Goal: Task Accomplishment & Management: Manage account settings

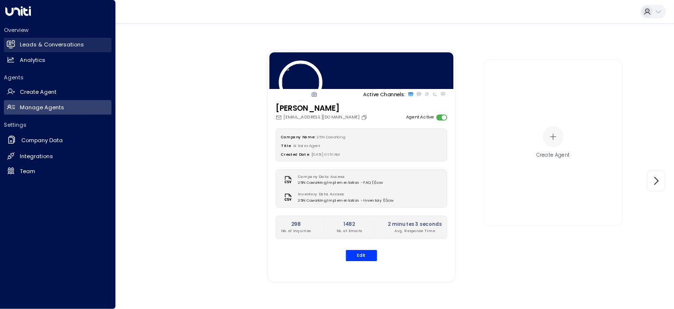
click at [41, 45] on h2 "Leads & Conversations" at bounding box center [52, 45] width 64 height 8
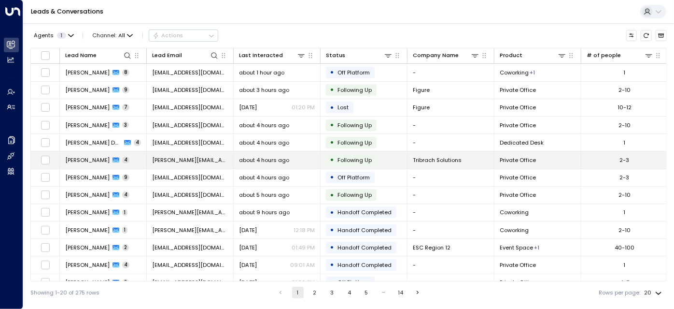
click at [232, 158] on td "[PERSON_NAME][EMAIL_ADDRESS][DOMAIN_NAME]" at bounding box center [190, 159] width 87 height 17
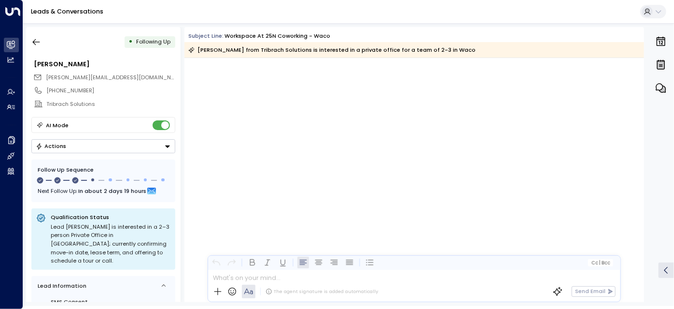
scroll to position [1911, 0]
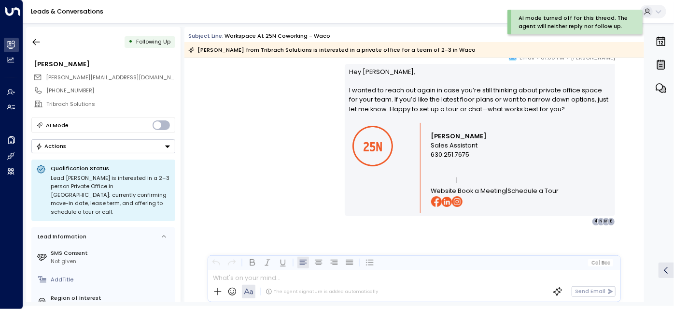
click at [82, 147] on button "Actions" at bounding box center [103, 146] width 144 height 14
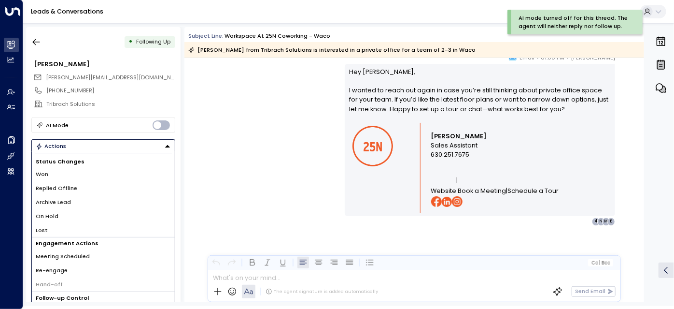
click at [88, 191] on li "Replied Offline" at bounding box center [103, 188] width 143 height 14
